Goal: Transaction & Acquisition: Purchase product/service

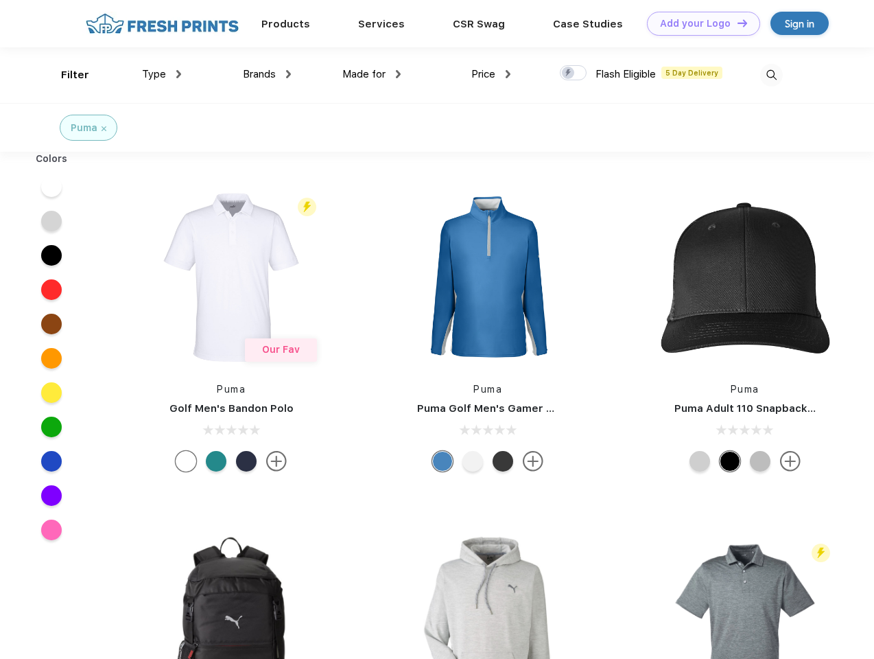
click at [699, 23] on link "Add your Logo Design Tool" at bounding box center [703, 24] width 113 height 24
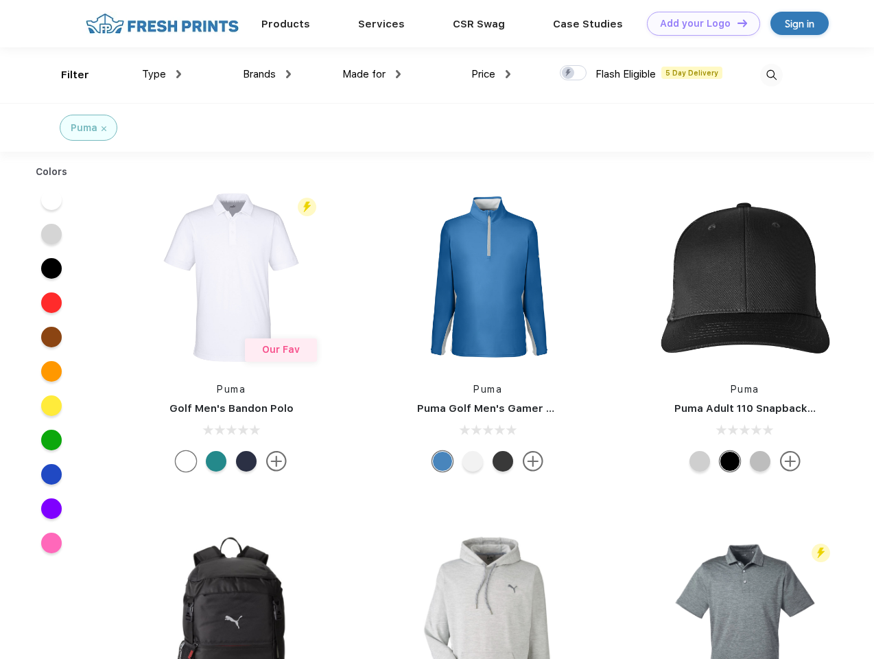
click at [0, 0] on div "Design Tool" at bounding box center [0, 0] width 0 height 0
click at [736, 23] on link "Add your Logo Design Tool" at bounding box center [703, 24] width 113 height 24
click at [66, 75] on div "Filter" at bounding box center [75, 75] width 28 height 16
click at [162, 74] on span "Type" at bounding box center [154, 74] width 24 height 12
click at [267, 74] on span "Brands" at bounding box center [259, 74] width 33 height 12
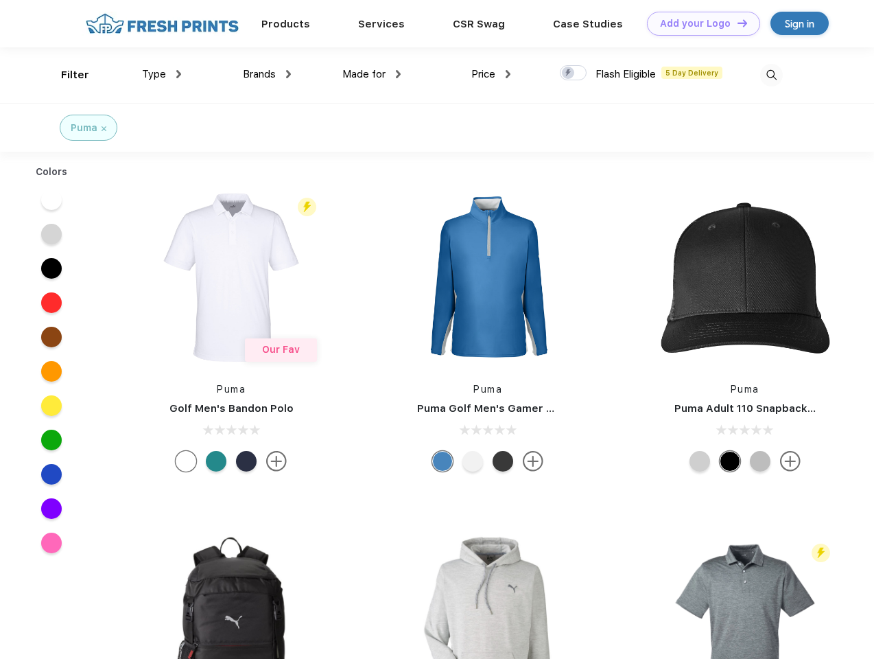
click at [372, 74] on span "Made for" at bounding box center [363, 74] width 43 height 12
click at [491, 74] on span "Price" at bounding box center [484, 74] width 24 height 12
click at [574, 73] on div at bounding box center [573, 72] width 27 height 15
click at [569, 73] on input "checkbox" at bounding box center [564, 69] width 9 height 9
click at [771, 75] on img at bounding box center [771, 75] width 23 height 23
